Goal: Task Accomplishment & Management: Manage account settings

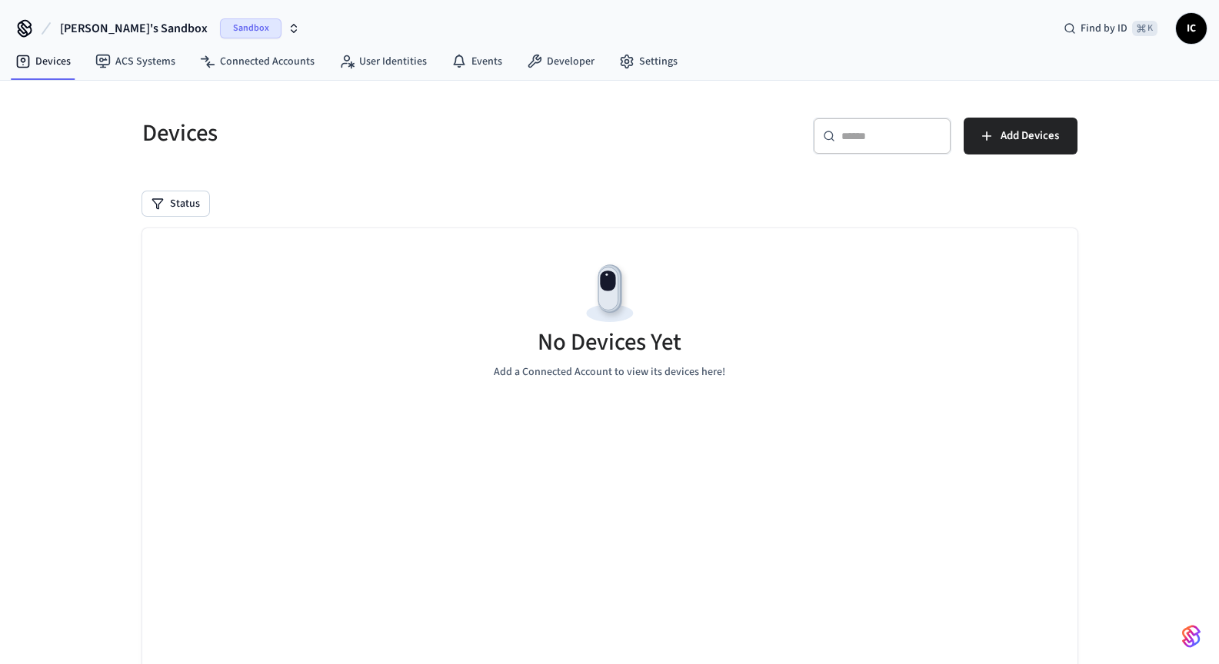
click at [288, 28] on icon "button" at bounding box center [294, 28] width 12 height 12
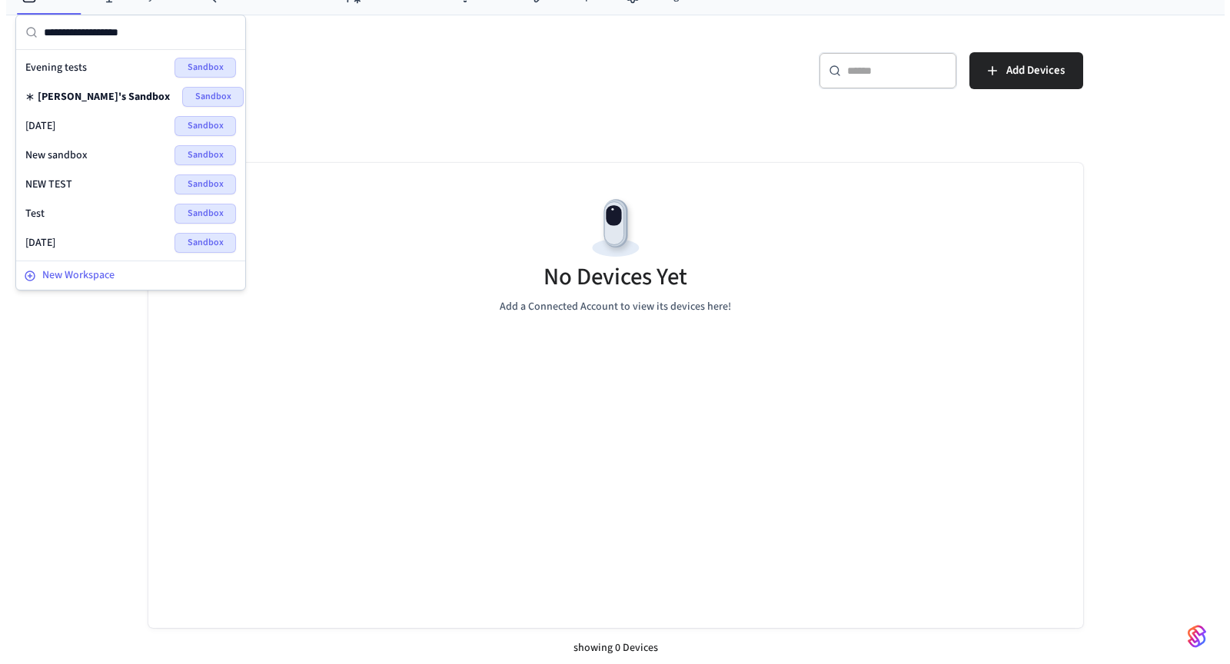
scroll to position [70, 0]
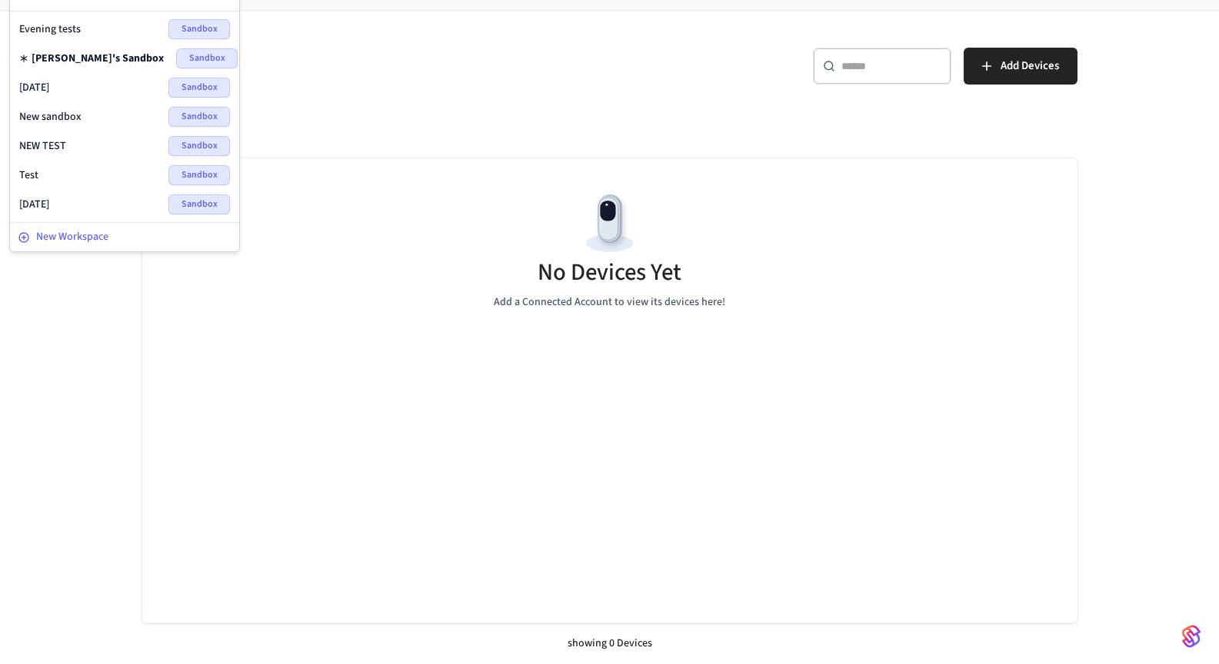
click at [90, 236] on span "New Workspace" at bounding box center [72, 237] width 72 height 16
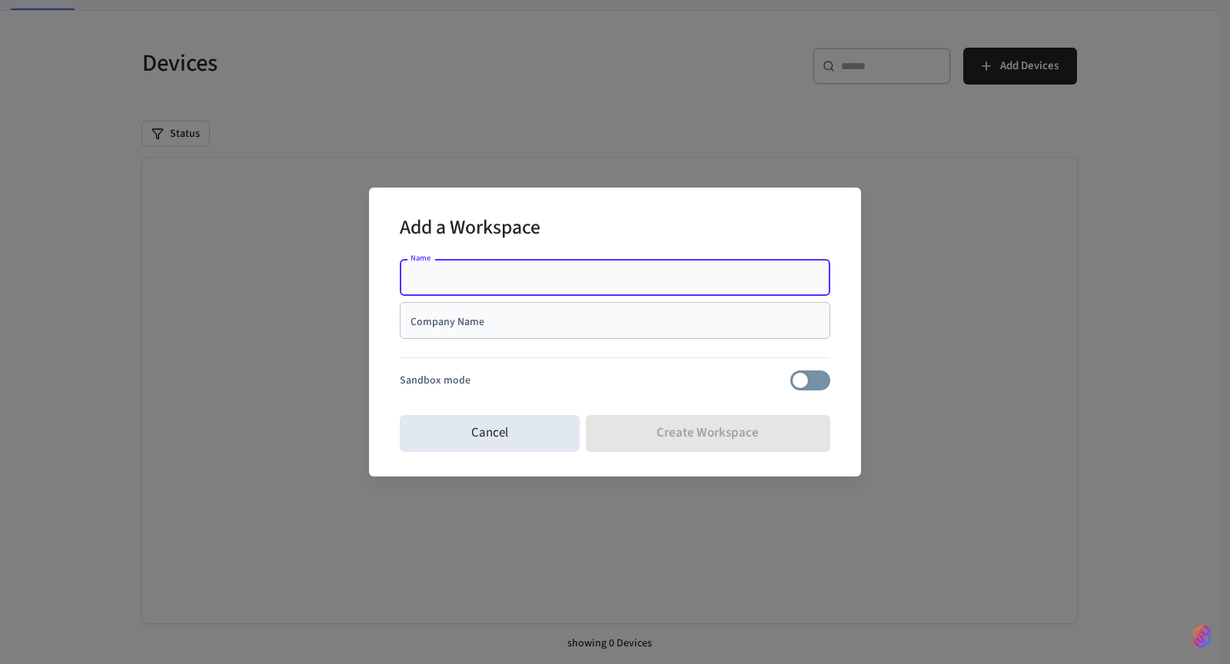
click at [494, 278] on input "Name" at bounding box center [615, 277] width 412 height 15
click at [422, 279] on input "Name" at bounding box center [615, 277] width 412 height 15
type input "****"
click at [465, 331] on div "Company Name" at bounding box center [615, 320] width 431 height 37
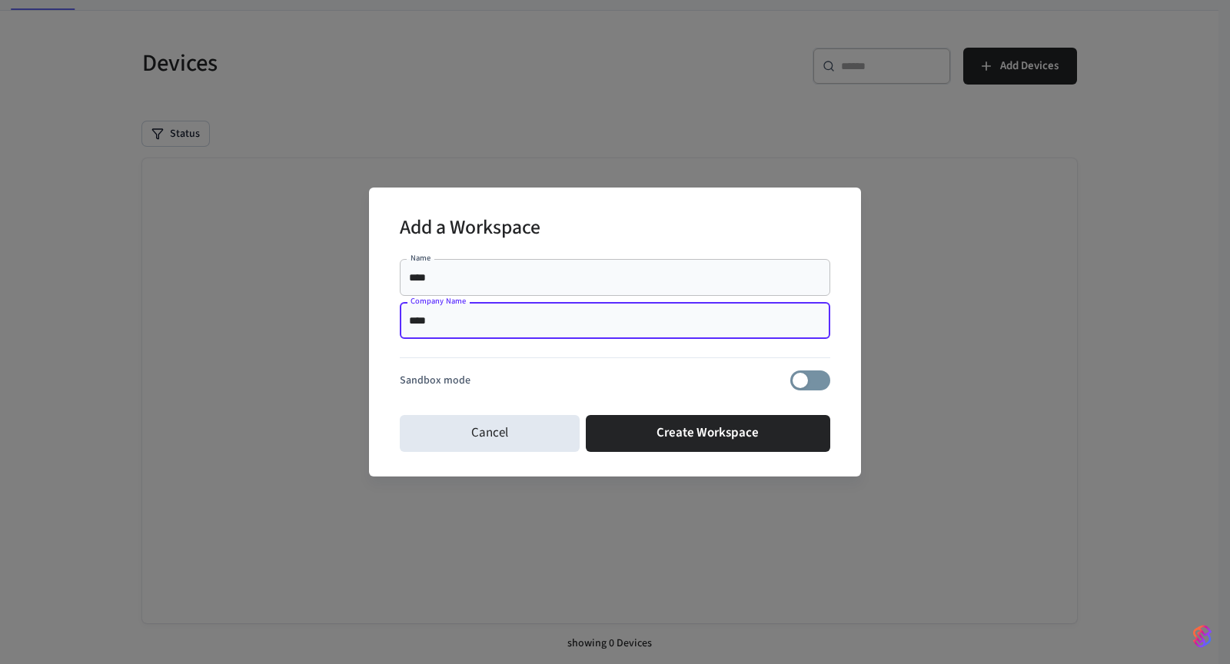
type input "****"
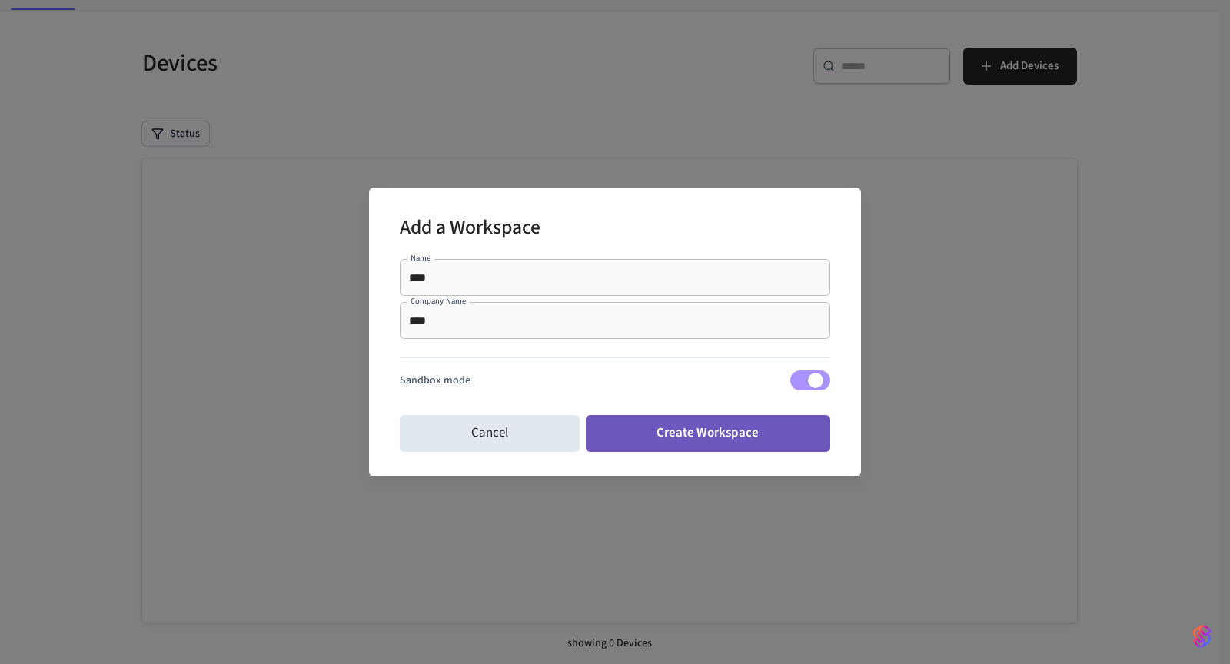
click at [751, 430] on button "Create Workspace" at bounding box center [708, 433] width 245 height 37
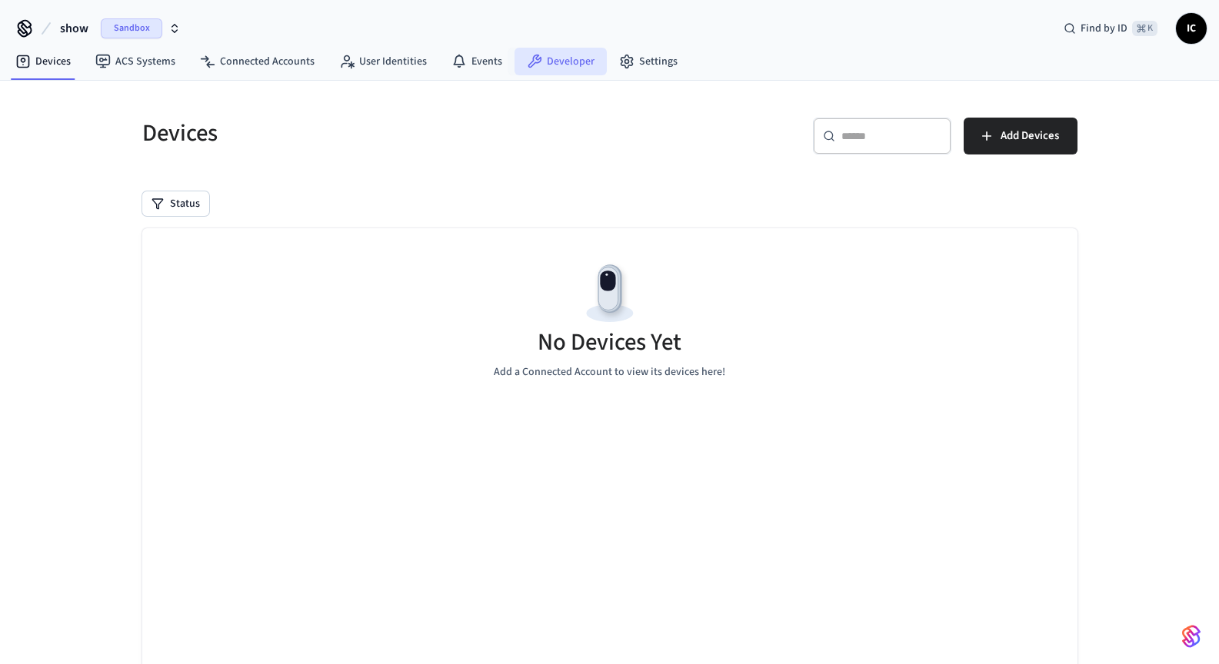
click at [561, 61] on link "Developer" at bounding box center [560, 62] width 92 height 28
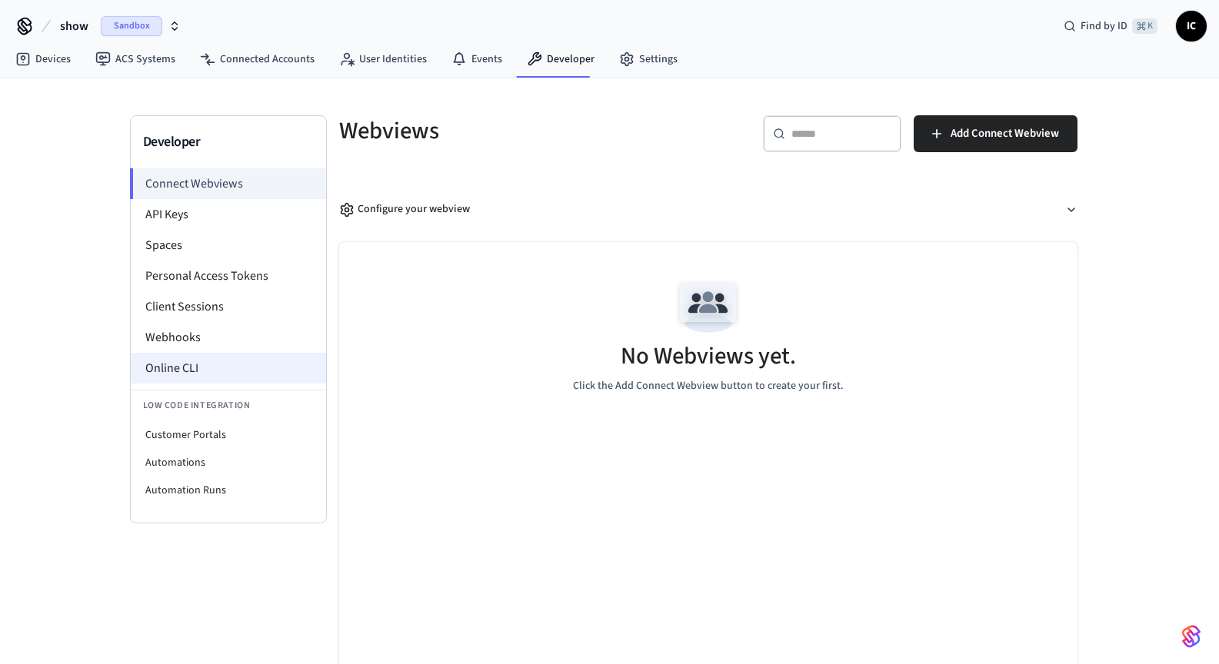
scroll to position [3, 0]
click at [180, 208] on li "API Keys" at bounding box center [228, 213] width 195 height 31
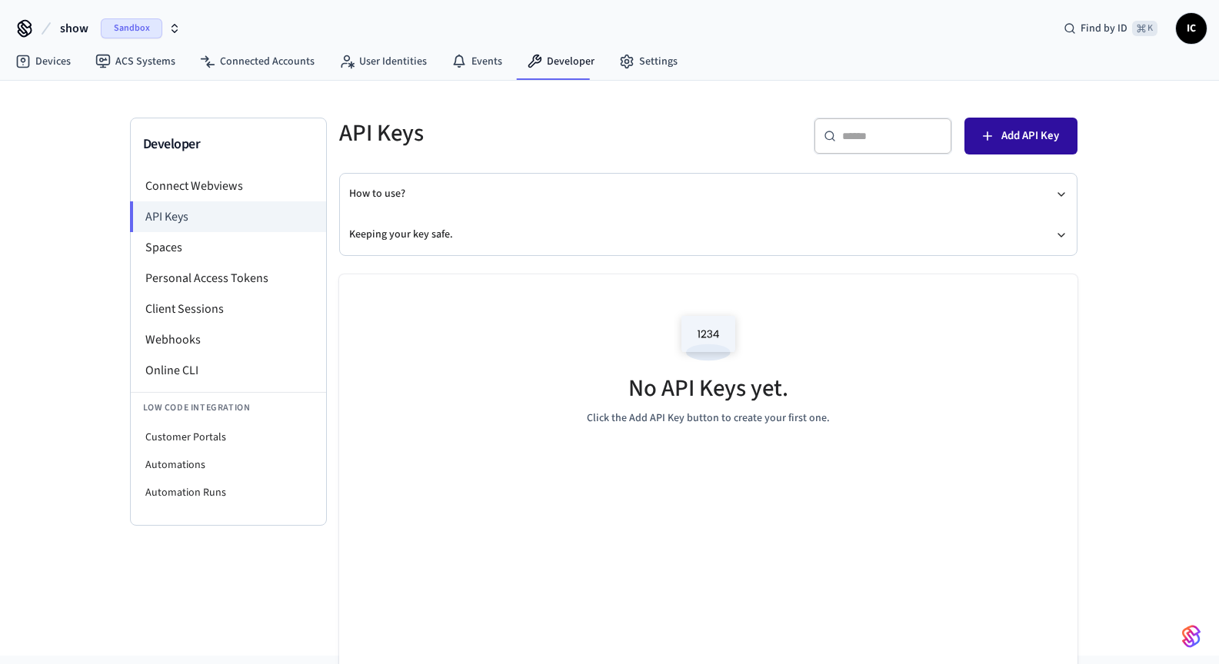
click at [992, 152] on button "Add API Key" at bounding box center [1020, 136] width 113 height 37
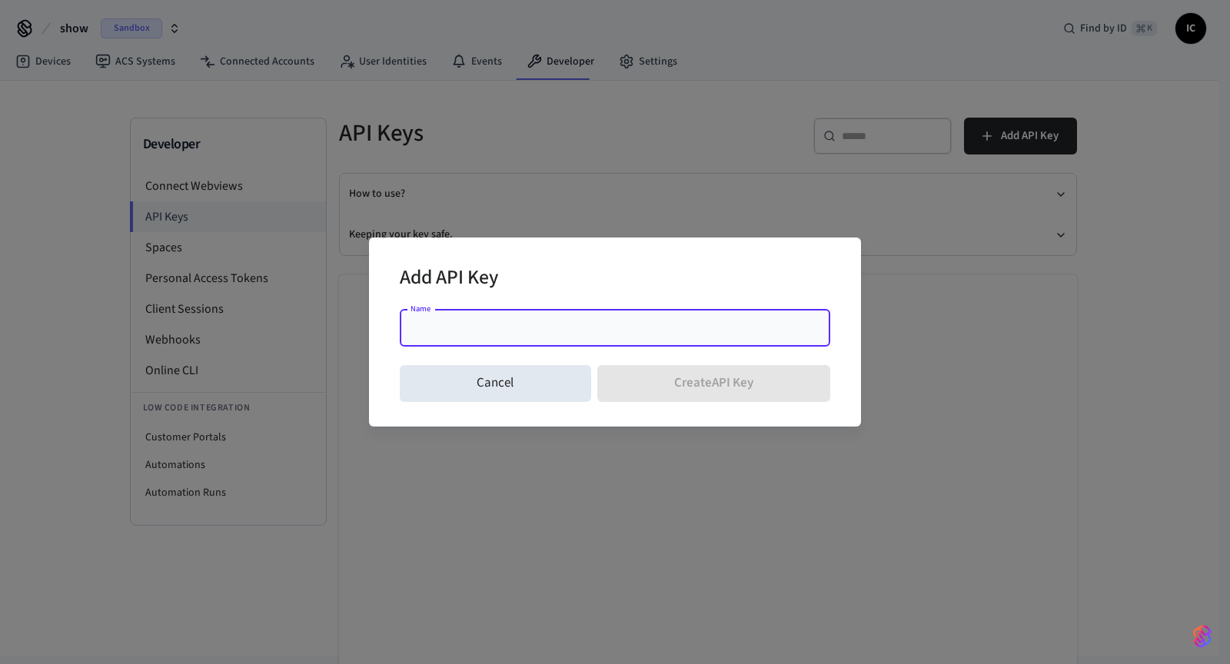
click at [575, 321] on input "Name" at bounding box center [615, 328] width 412 height 15
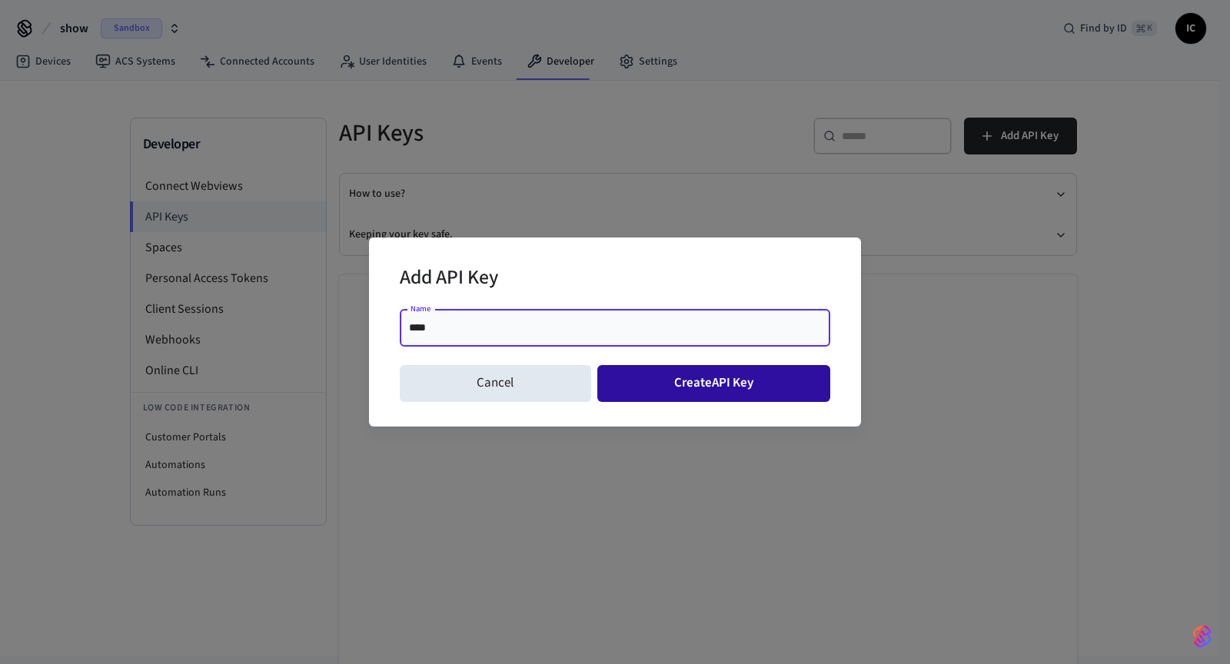
type input "****"
click at [764, 381] on button "Create API Key" at bounding box center [715, 383] width 234 height 37
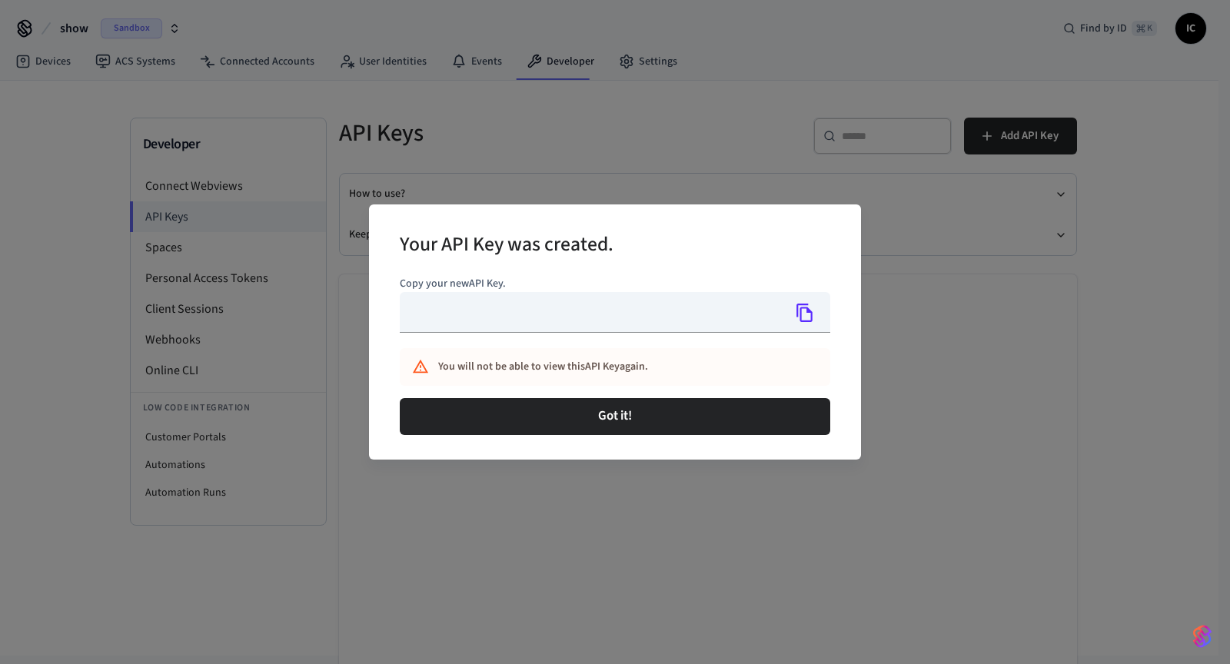
type input "**********"
click at [801, 314] on icon "Copy" at bounding box center [805, 313] width 16 height 18
click at [807, 311] on icon "Copy" at bounding box center [805, 313] width 16 height 18
click at [671, 146] on div "**********" at bounding box center [615, 332] width 1230 height 664
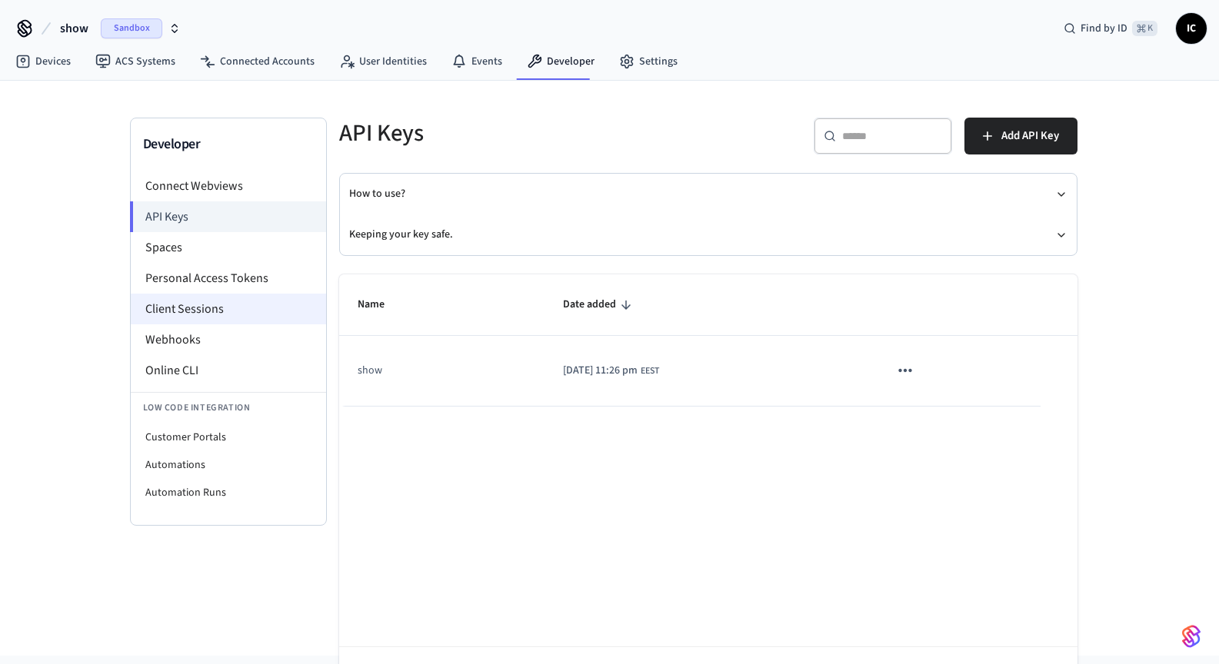
click at [236, 308] on li "Client Sessions" at bounding box center [228, 309] width 195 height 31
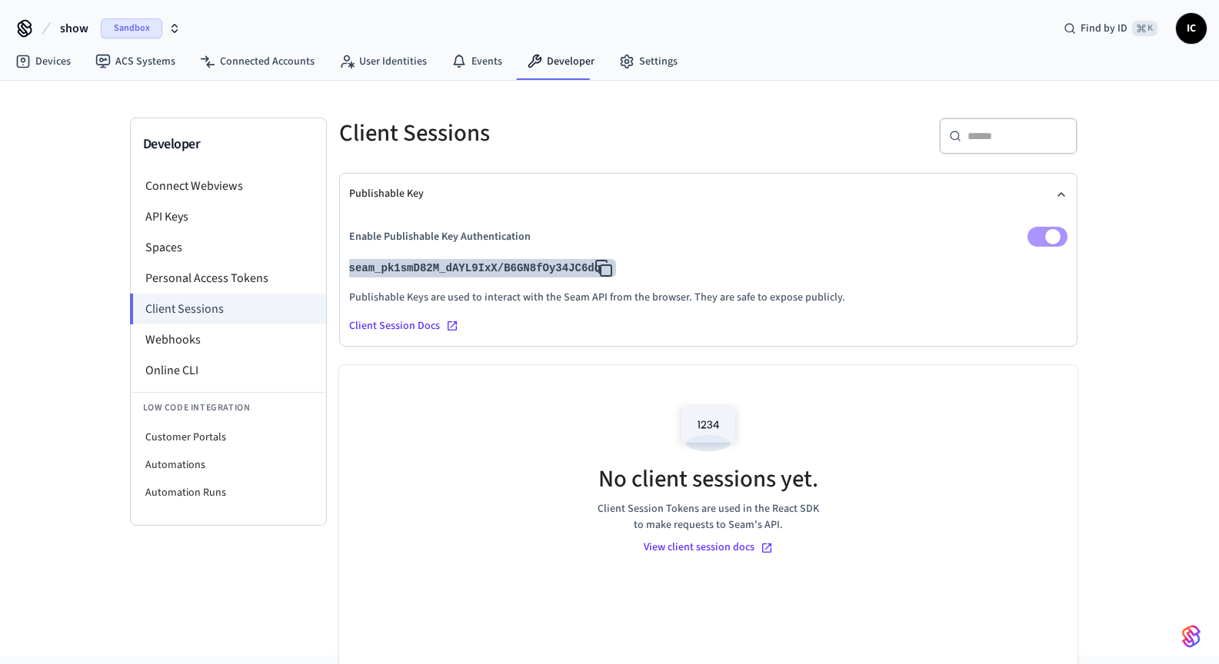
click at [475, 262] on button "seam_pk1smD82M_dAYL9IxX/B6GN8fOy34JC6dq" at bounding box center [481, 268] width 271 height 18
click at [65, 58] on link "Devices" at bounding box center [43, 62] width 80 height 28
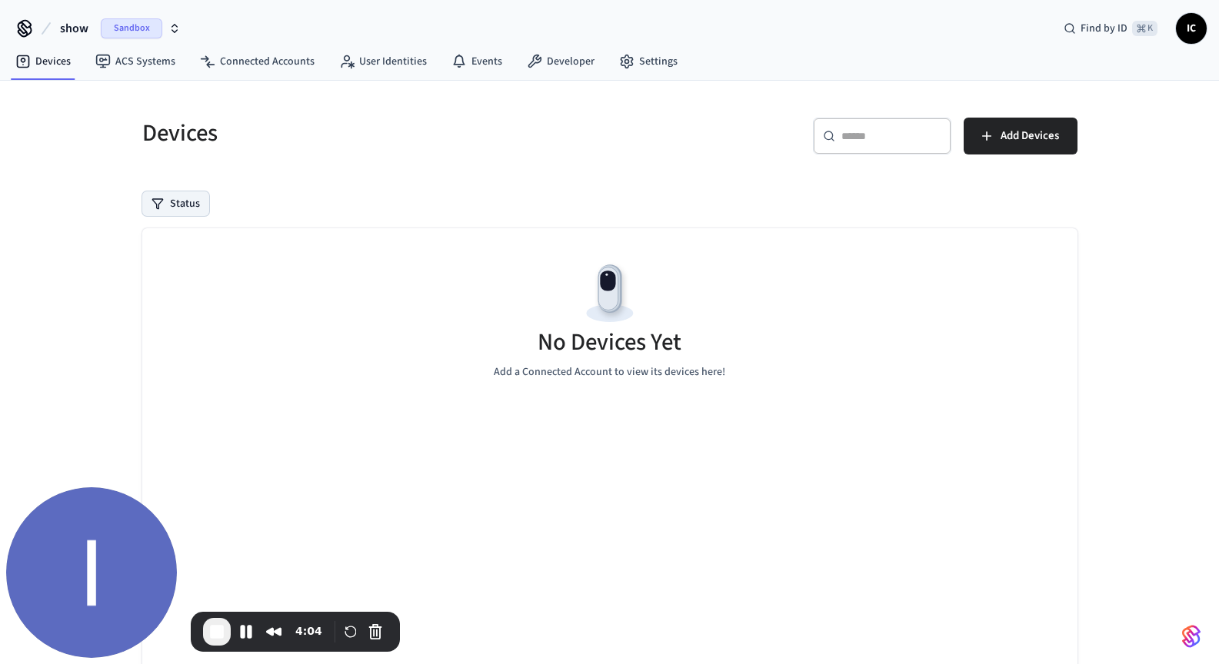
click at [181, 207] on button "Status" at bounding box center [175, 203] width 67 height 25
click at [191, 307] on label "Unmanaged" at bounding box center [239, 304] width 131 height 18
click at [165, 307] on button "Unmanaged" at bounding box center [158, 304] width 12 height 12
